Goal: Information Seeking & Learning: Learn about a topic

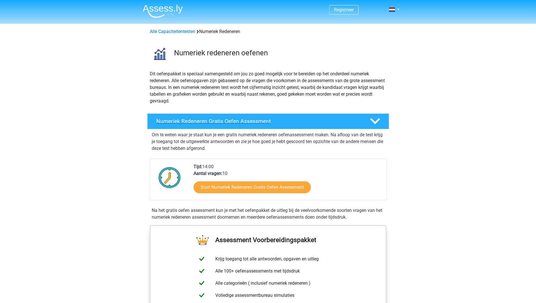
click at [180, 121] on h4 "Numeriek Redeneren Gratis Oefen Assessment" at bounding box center [258, 121] width 204 height 6
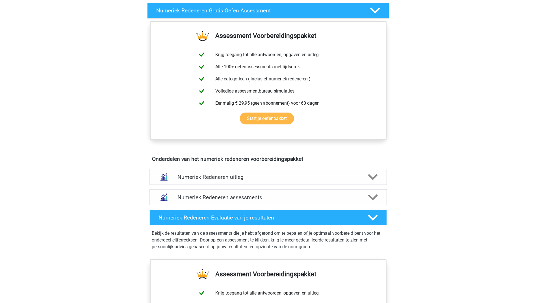
scroll to position [113, 0]
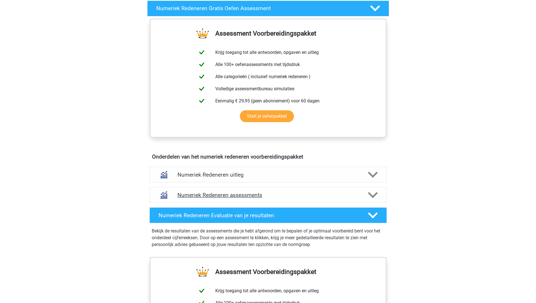
click at [209, 197] on h4 "Numeriek Redeneren assessments" at bounding box center [267, 195] width 181 height 6
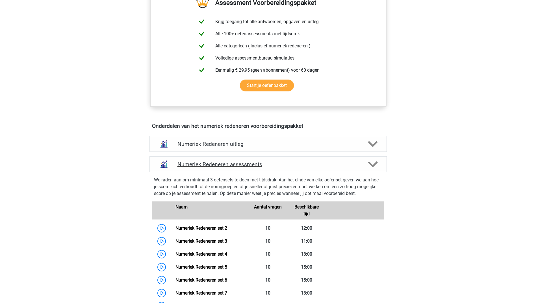
scroll to position [169, 0]
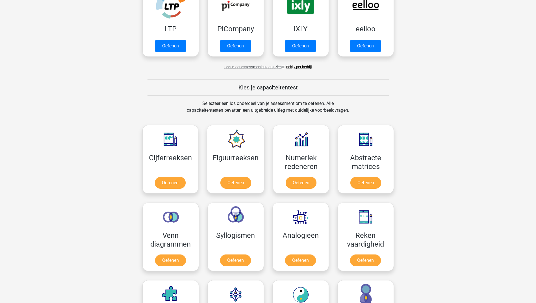
scroll to position [141, 0]
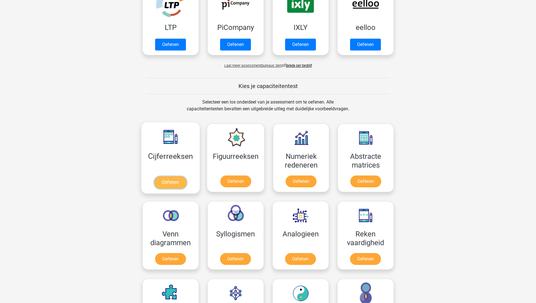
click at [167, 176] on link "Oefenen" at bounding box center [170, 182] width 32 height 12
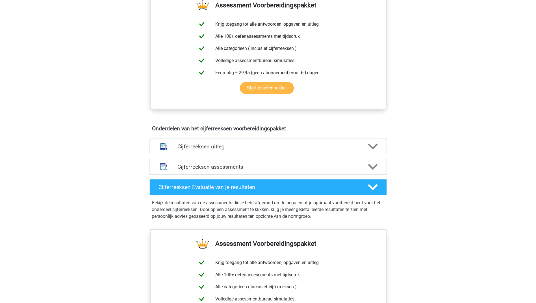
scroll to position [226, 0]
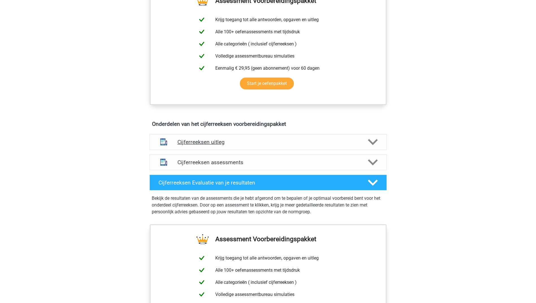
click at [189, 145] on h4 "Cijferreeksen uitleg" at bounding box center [267, 142] width 181 height 6
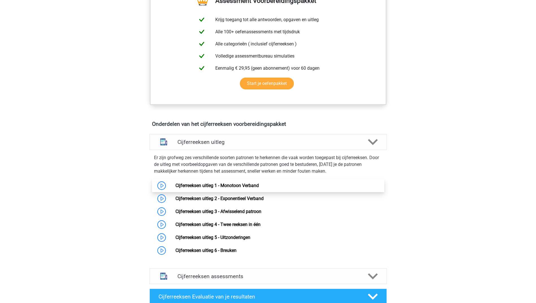
click at [186, 188] on link "Cijferreeksen uitleg 1 - Monotoon Verband" at bounding box center [216, 185] width 83 height 5
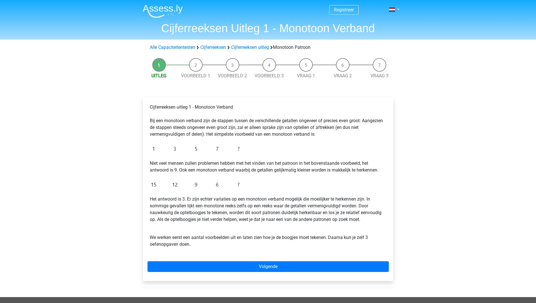
click at [198, 67] on li "Voorbeeld 1" at bounding box center [195, 68] width 37 height 21
click at [198, 78] on link "Voorbeeld 1" at bounding box center [195, 75] width 29 height 5
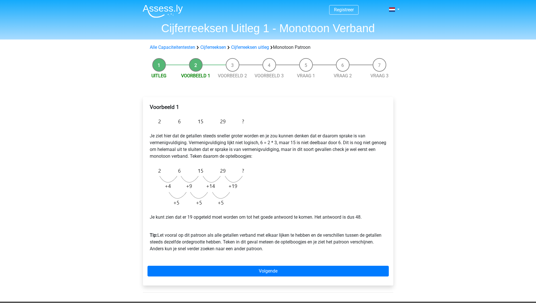
click at [232, 69] on li "Voorbeeld 2" at bounding box center [232, 68] width 37 height 21
click at [232, 77] on link "Voorbeeld 2" at bounding box center [232, 75] width 29 height 5
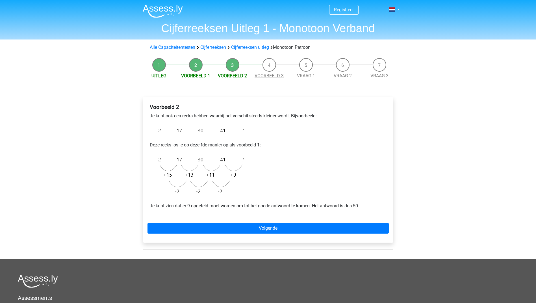
click at [271, 75] on link "Voorbeeld 3" at bounding box center [268, 75] width 29 height 5
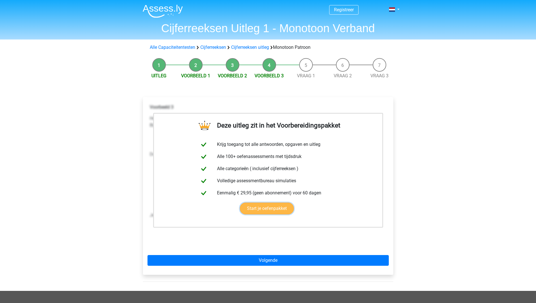
click at [262, 211] on link "Start je oefenpakket" at bounding box center [267, 209] width 54 height 12
